Goal: Transaction & Acquisition: Purchase product/service

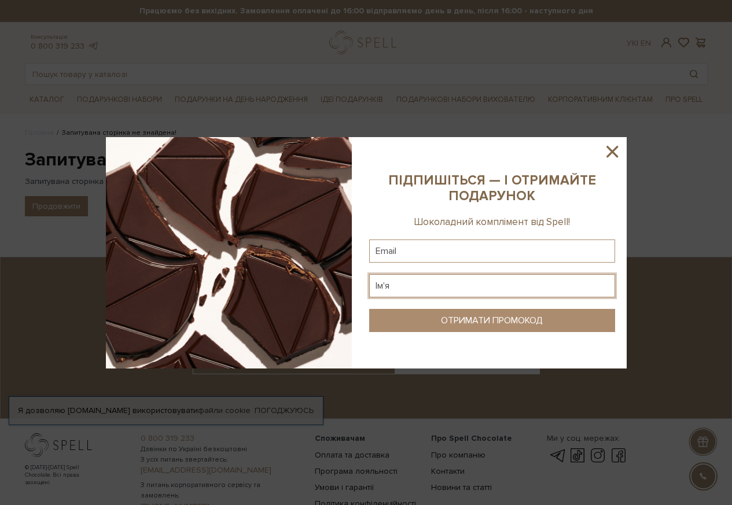
click at [432, 282] on input "text" at bounding box center [492, 285] width 246 height 23
click at [610, 153] on icon at bounding box center [612, 152] width 12 height 12
